Goal: Task Accomplishment & Management: Use online tool/utility

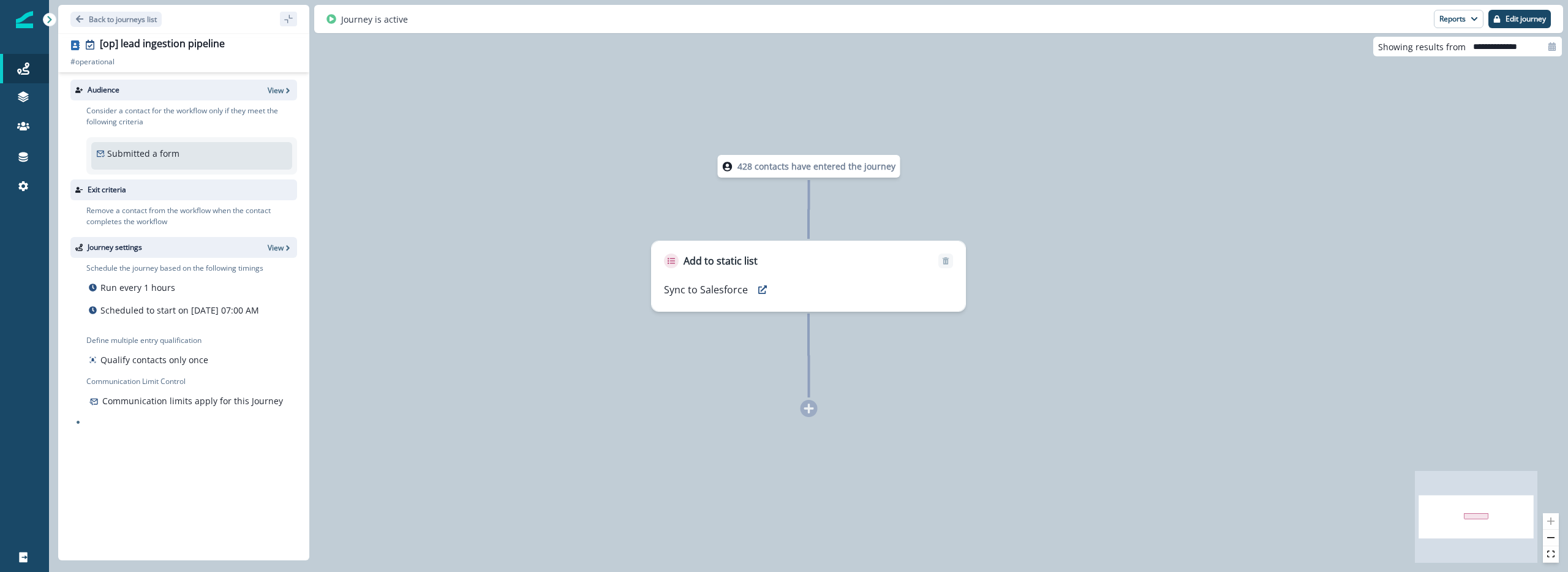
click at [643, 480] on div "428 contacts have entered the journey Add to static list Sync to Salesforce" at bounding box center [808, 286] width 1519 height 572
click at [563, 383] on div "428 contacts have entered the journey Add to static list Sync to Salesforce" at bounding box center [808, 286] width 1519 height 572
click at [812, 408] on div at bounding box center [809, 408] width 17 height 17
click at [584, 415] on div "428 contacts have entered the journey Add to static list Sync to Salesforce" at bounding box center [808, 286] width 1519 height 572
click at [525, 290] on div "428 contacts have entered the journey Add to static list Sync to Salesforce" at bounding box center [808, 286] width 1519 height 572
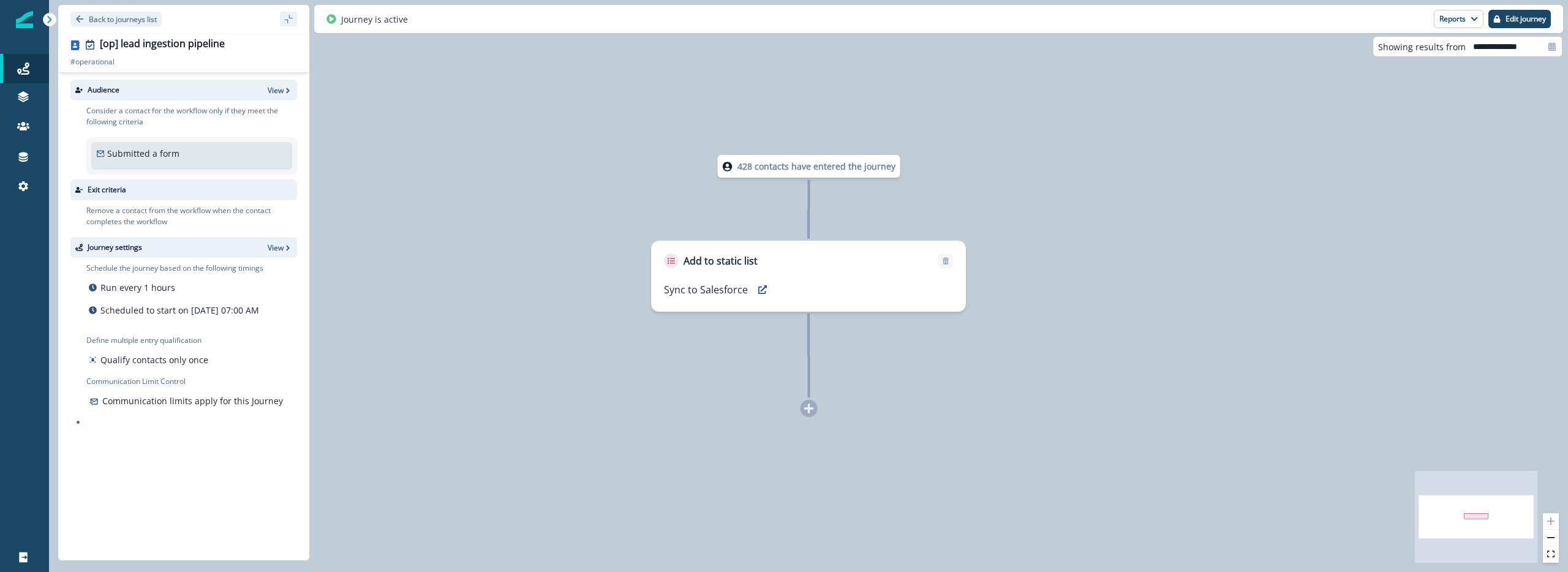
click at [313, 270] on div "428 contacts have entered the journey Add to static list Sync to Salesforce" at bounding box center [808, 286] width 1519 height 572
click at [1517, 23] on p "Edit journey" at bounding box center [1526, 19] width 40 height 9
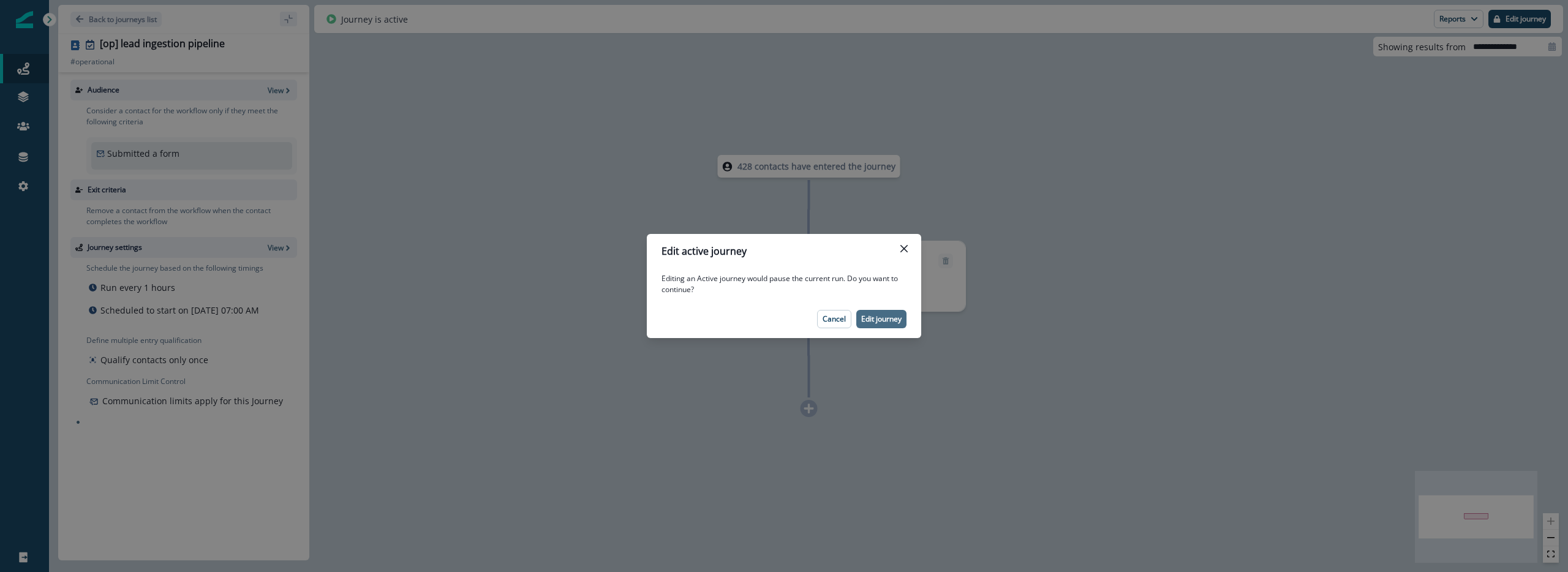
click at [900, 321] on p "Edit journey" at bounding box center [881, 318] width 40 height 9
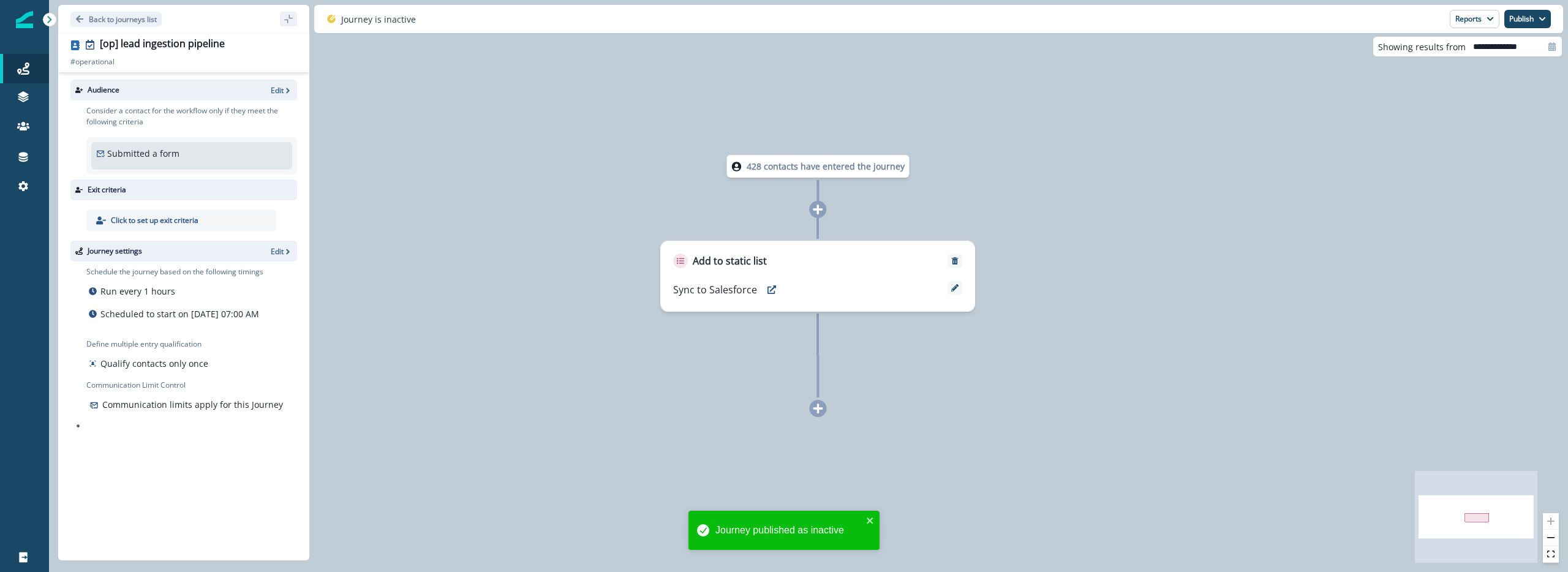
click at [817, 409] on icon at bounding box center [818, 408] width 10 height 10
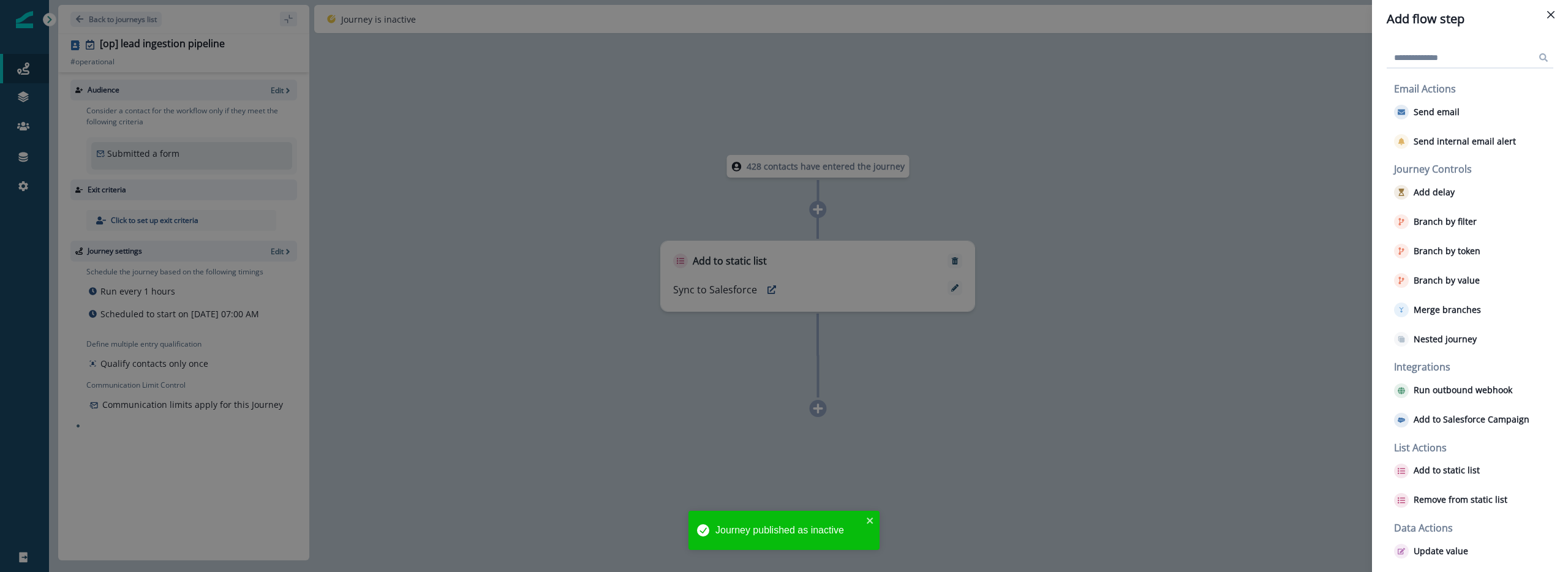
click at [1488, 61] on input at bounding box center [1470, 57] width 167 height 19
click at [1486, 59] on input at bounding box center [1470, 57] width 167 height 19
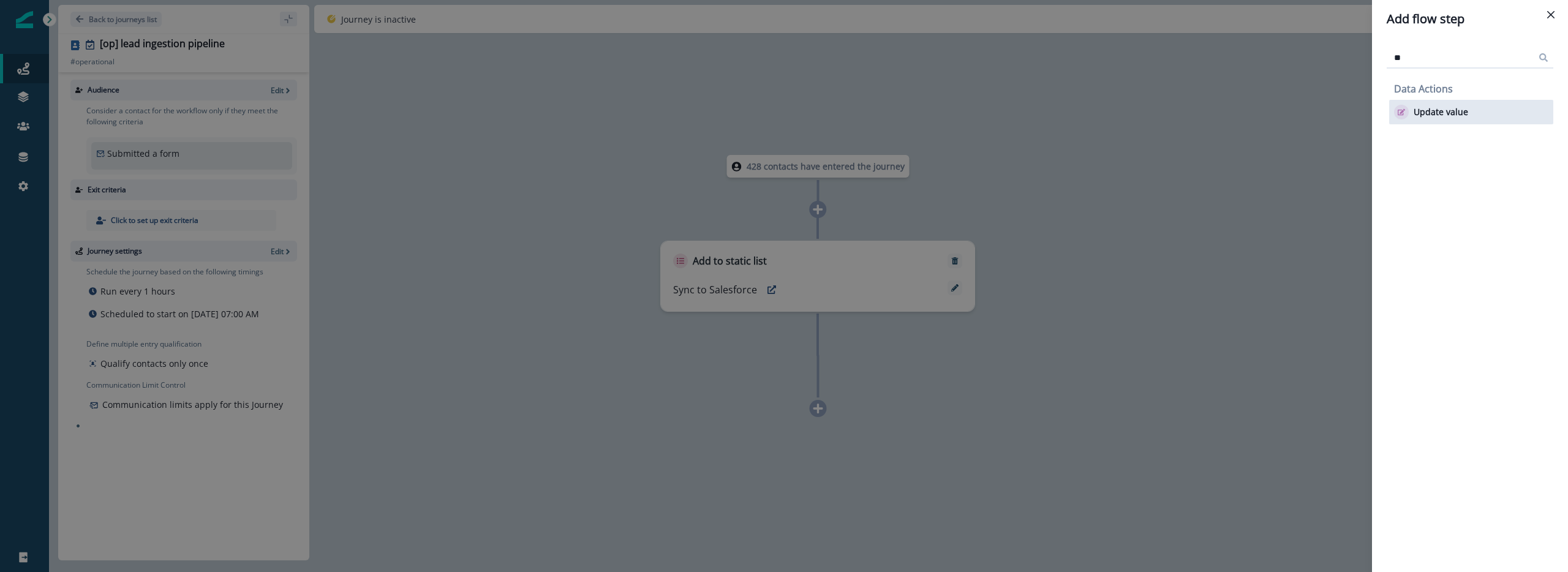
type input "**"
click at [1445, 112] on p "Update value" at bounding box center [1441, 112] width 54 height 11
click at [1458, 134] on div at bounding box center [1459, 132] width 136 height 15
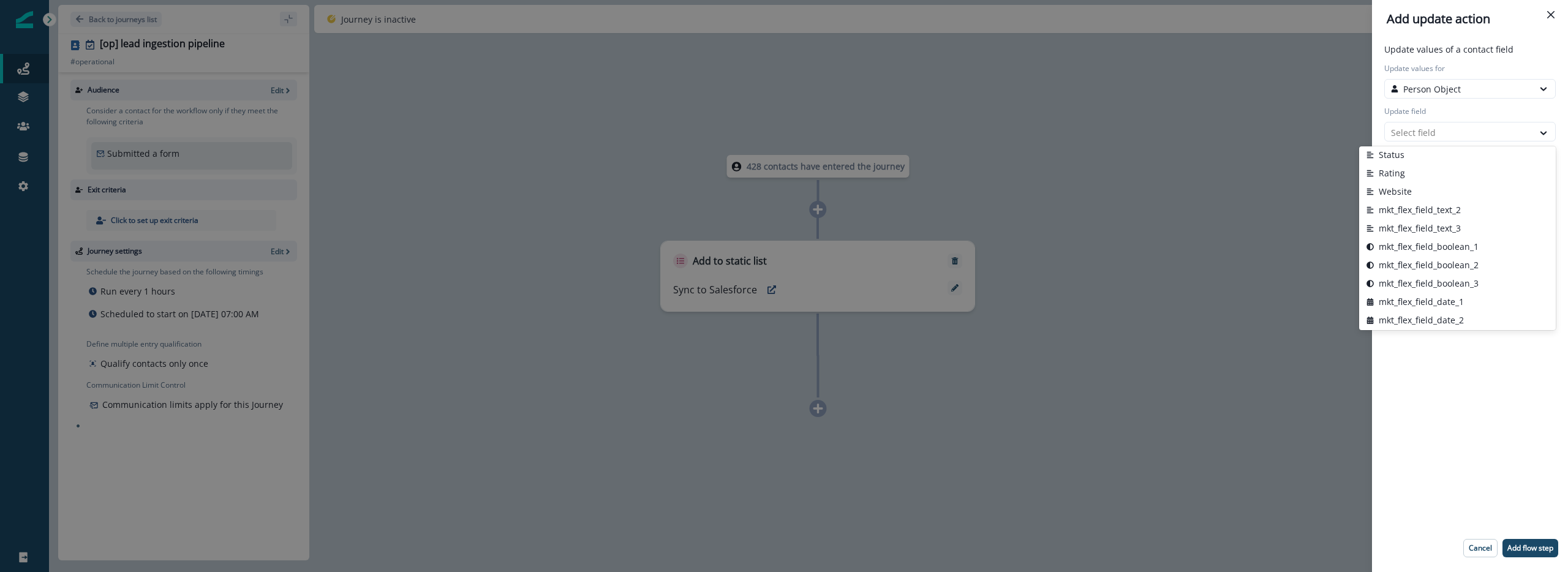
scroll to position [607, 0]
click at [1429, 225] on button "mkt_flex_field_text_3" at bounding box center [1458, 229] width 197 height 18
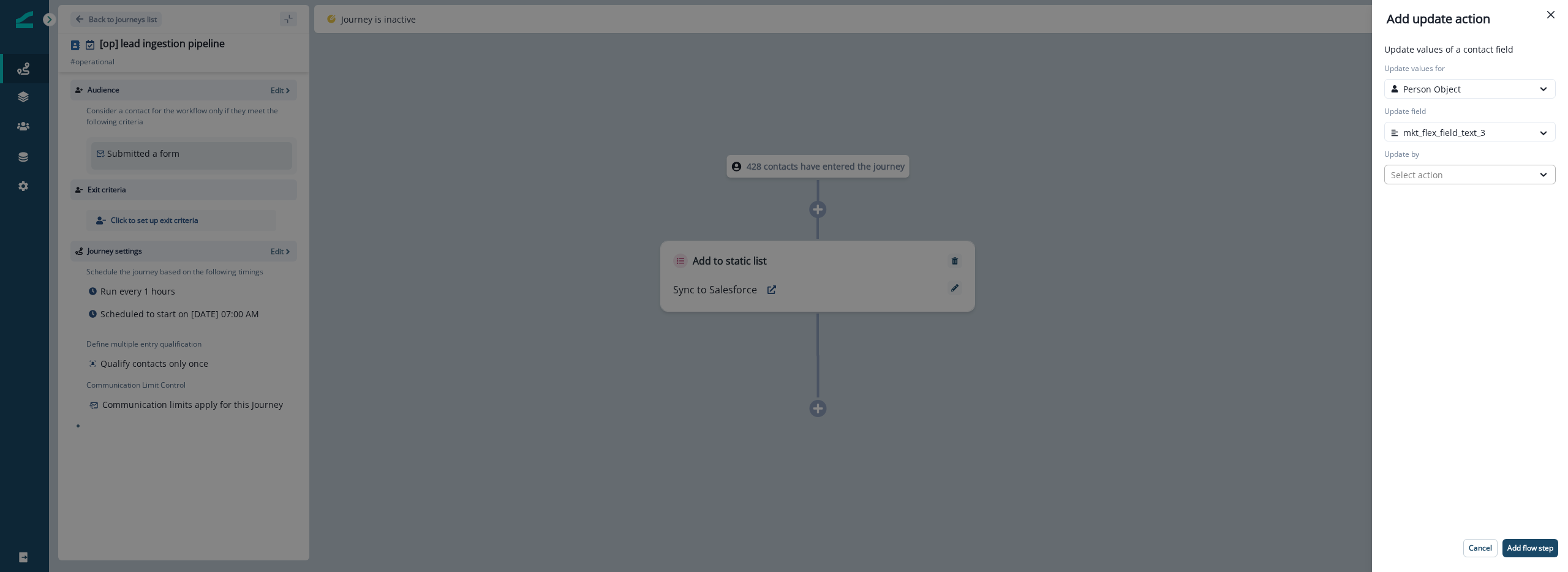
click at [1435, 176] on div "Select action" at bounding box center [1459, 175] width 136 height 13
click at [1431, 225] on button "Custom value" at bounding box center [1470, 219] width 171 height 18
click at [1430, 219] on input "New value" at bounding box center [1470, 217] width 171 height 19
type input "******"
click at [1522, 551] on p "Add flow step" at bounding box center [1531, 547] width 46 height 9
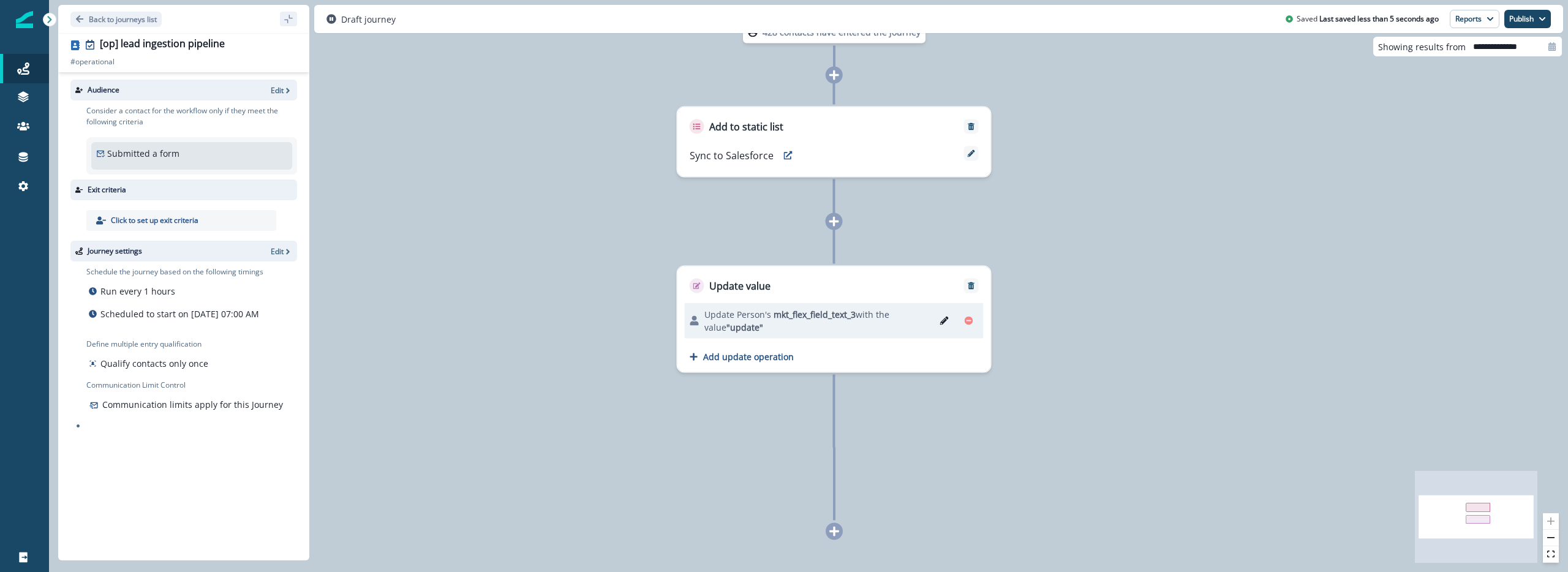
click at [836, 531] on icon at bounding box center [834, 531] width 10 height 10
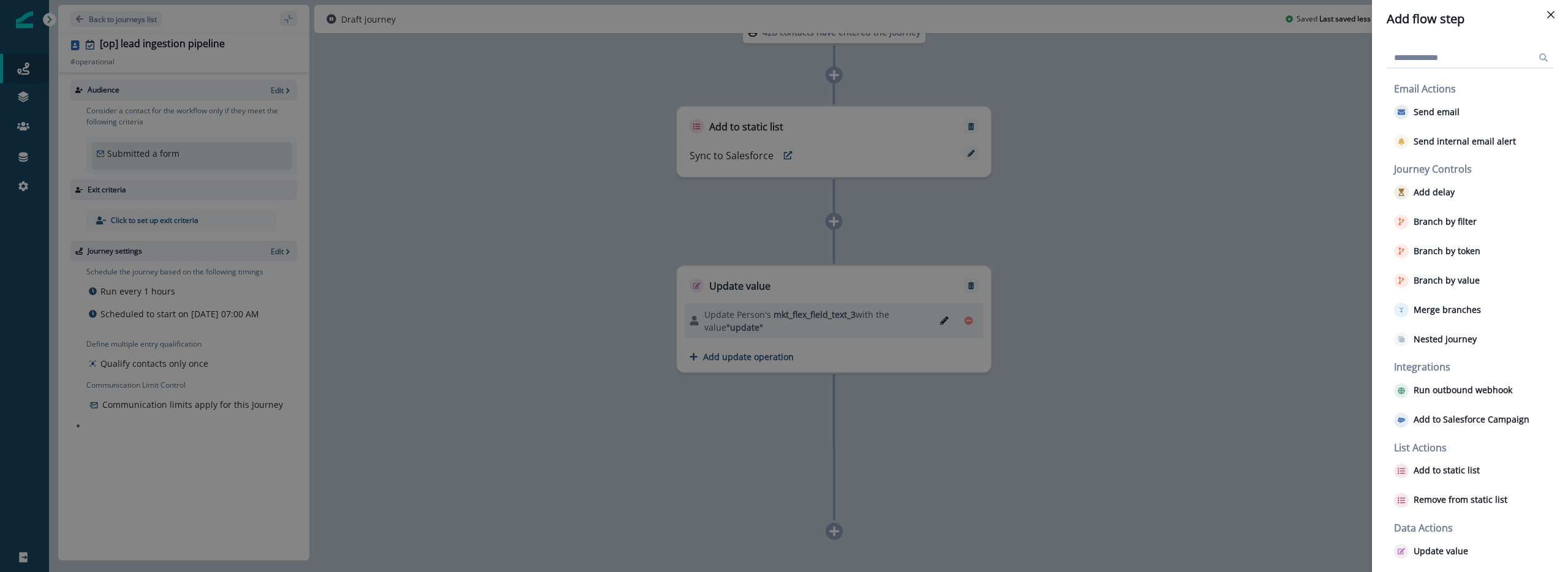
click at [1445, 51] on input at bounding box center [1470, 57] width 167 height 19
click at [1426, 558] on div "Update value" at bounding box center [1471, 551] width 164 height 25
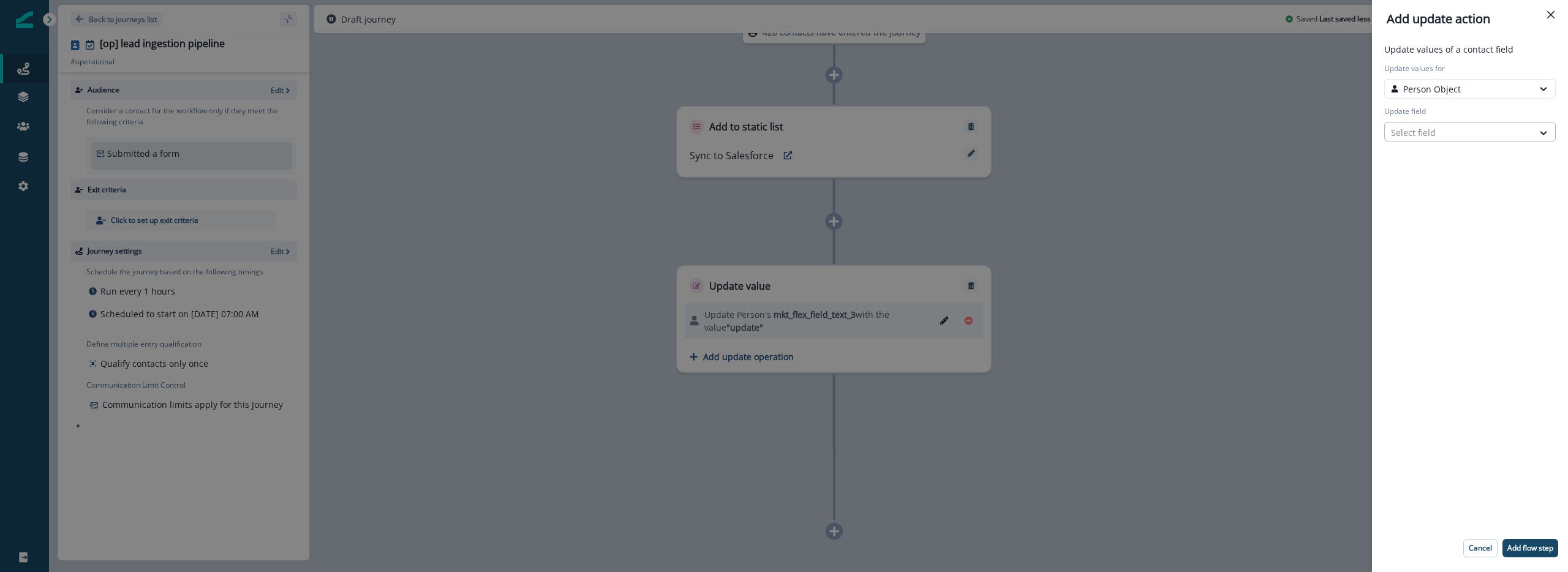
click at [1450, 122] on div "Select field" at bounding box center [1470, 131] width 171 height 19
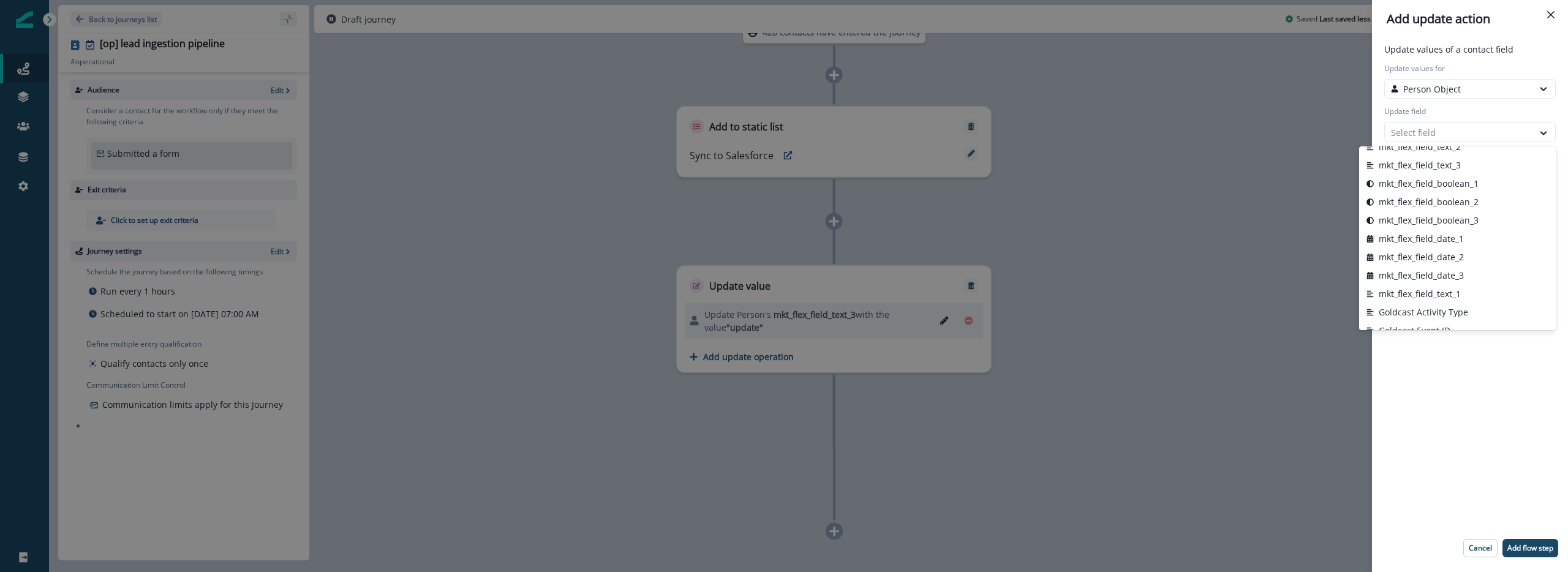
scroll to position [645, 0]
click at [1438, 195] on button "mkt_flex_field_text_3" at bounding box center [1458, 192] width 197 height 18
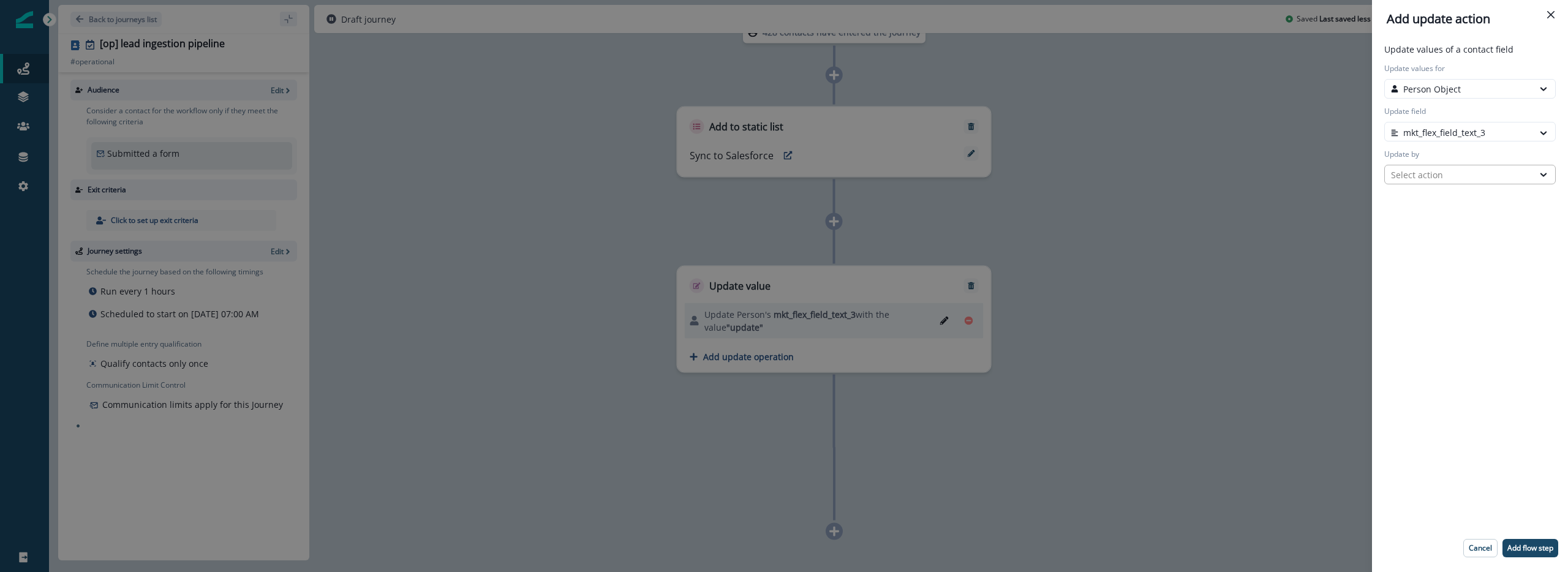
click at [1439, 174] on div "Select action" at bounding box center [1459, 175] width 136 height 13
click at [1434, 224] on div "Update values of a contact field Update values for Person Object Update field m…" at bounding box center [1470, 304] width 186 height 524
click at [1429, 177] on div "Select action" at bounding box center [1459, 175] width 136 height 13
click at [1429, 223] on button "Custom value" at bounding box center [1470, 219] width 171 height 18
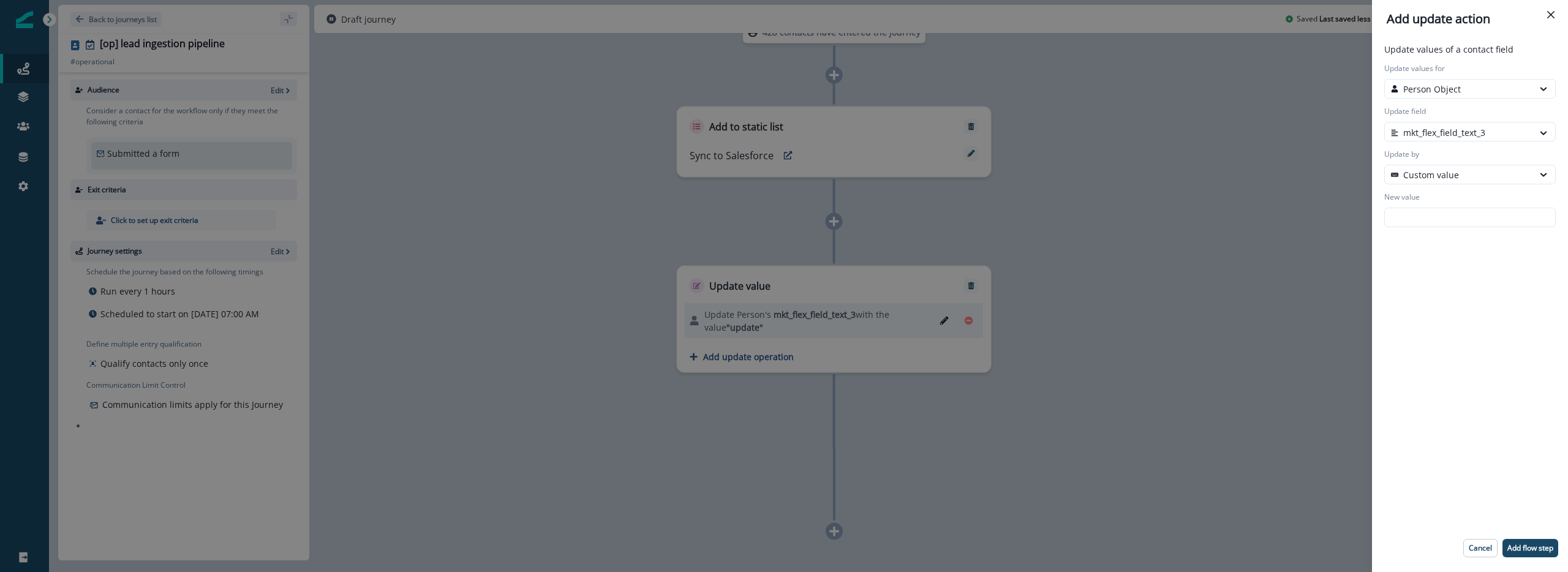
click at [1429, 223] on input "New value" at bounding box center [1470, 217] width 171 height 19
click at [1421, 326] on div "Update values of a contact field Update values for Person Object Update field m…" at bounding box center [1470, 304] width 186 height 524
click at [1537, 553] on button "Add flow step" at bounding box center [1530, 547] width 56 height 18
click at [1416, 225] on input "New value" at bounding box center [1470, 217] width 171 height 19
click at [1543, 543] on p "Add flow step" at bounding box center [1531, 547] width 46 height 9
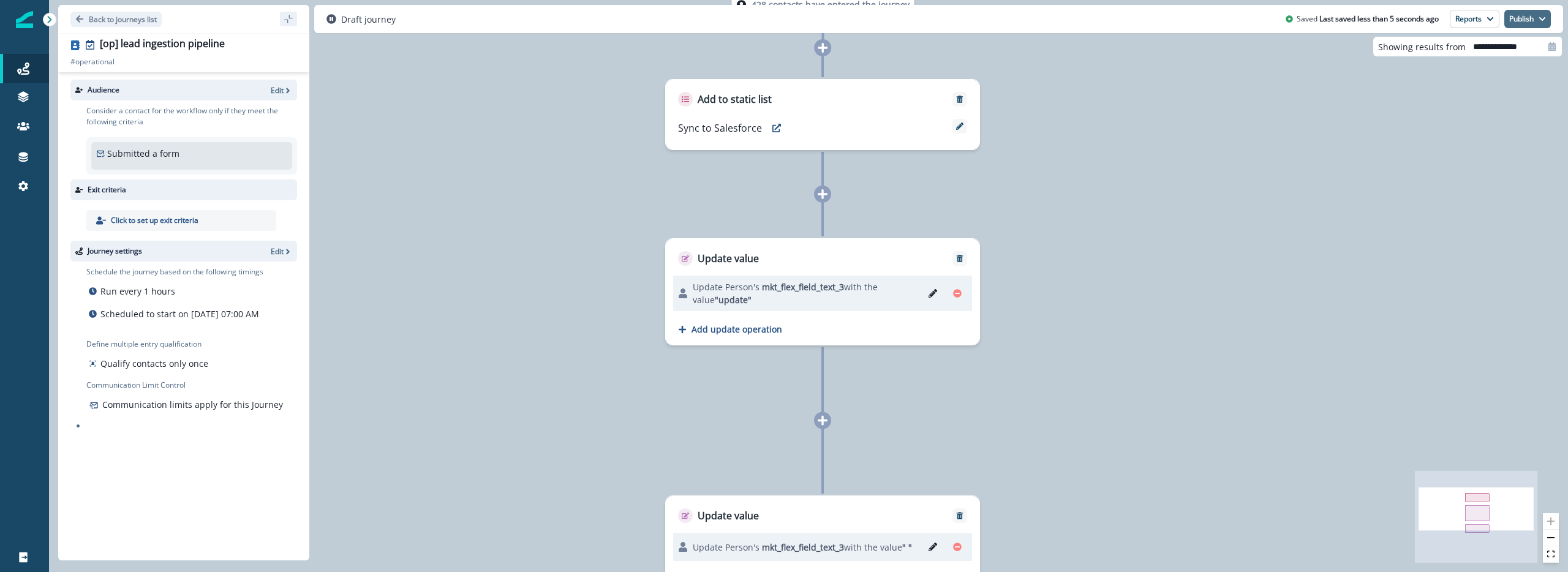
click at [1515, 17] on button "Publish" at bounding box center [1528, 19] width 47 height 18
click at [1483, 56] on button "as active journey" at bounding box center [1482, 50] width 136 height 22
